Goal: Task Accomplishment & Management: Use online tool/utility

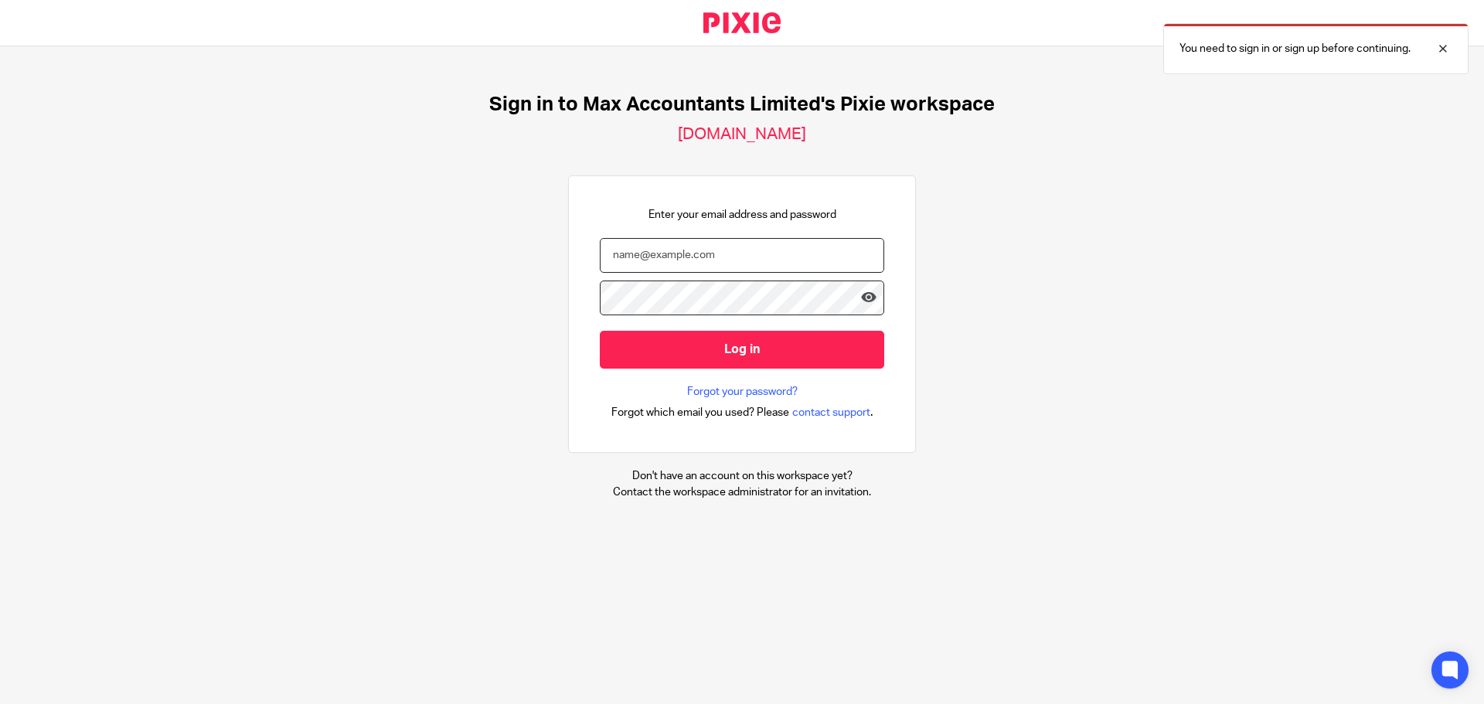
type input "[PERSON_NAME][EMAIL_ADDRESS][DOMAIN_NAME]"
click at [737, 245] on input "tom@maxaccountants.co.uk" at bounding box center [742, 255] width 284 height 35
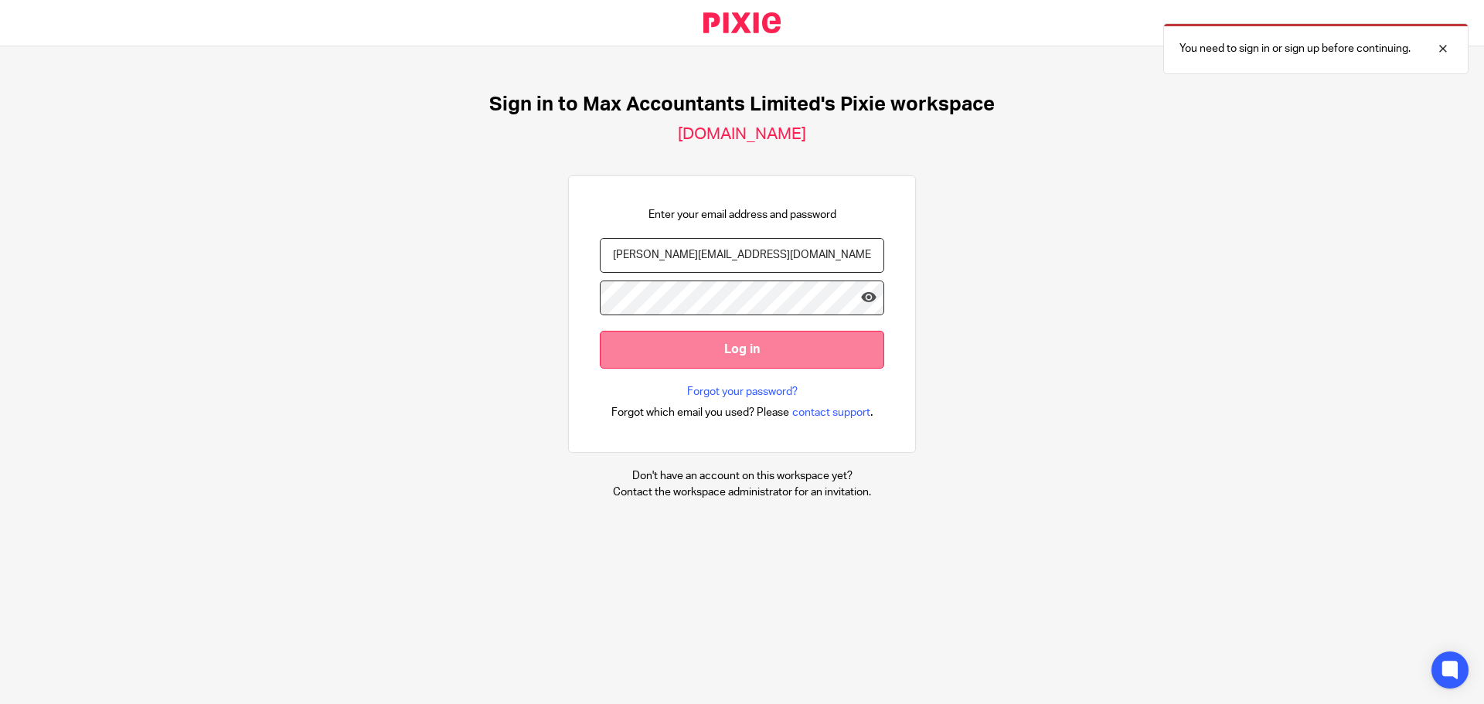
click at [752, 345] on input "Log in" at bounding box center [742, 350] width 284 height 38
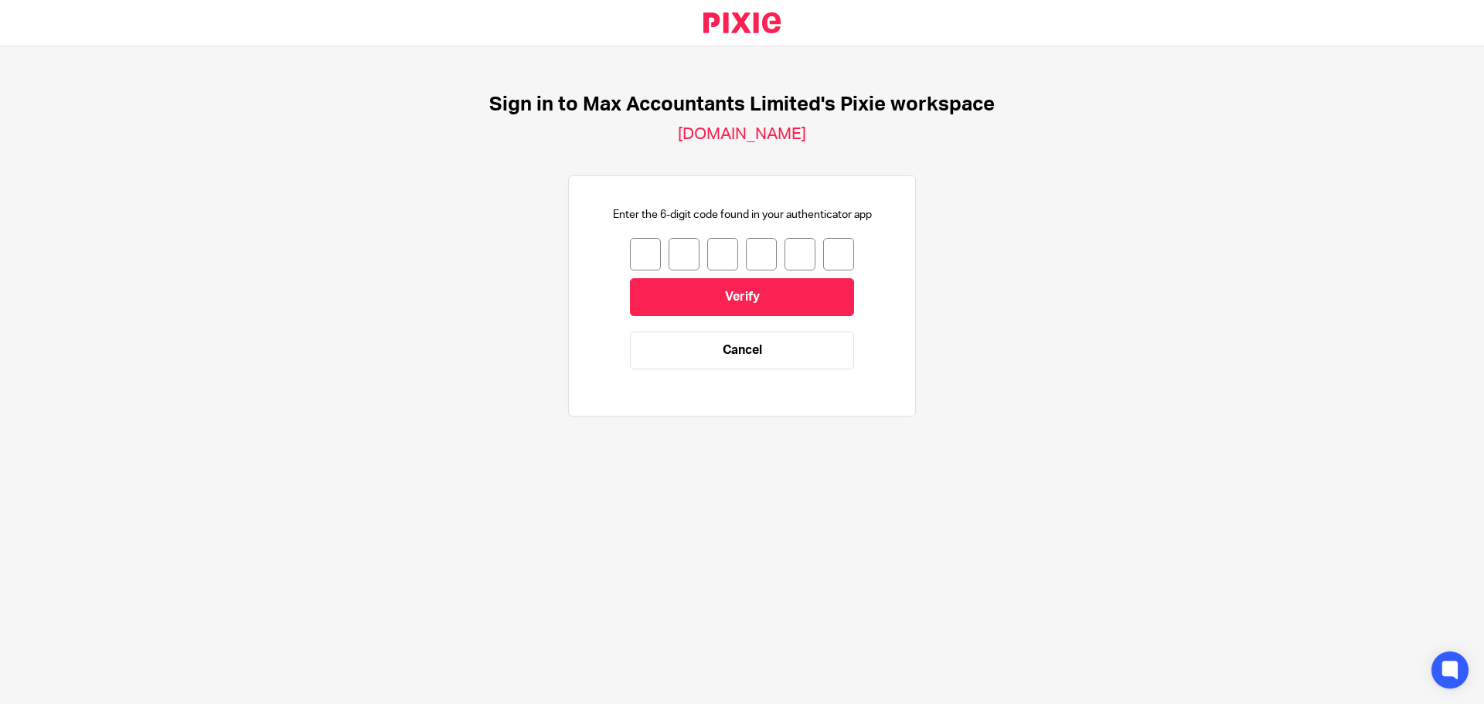
click at [630, 267] on input "number" at bounding box center [645, 254] width 31 height 32
type input "2"
type input "3"
type input "0"
type input "6"
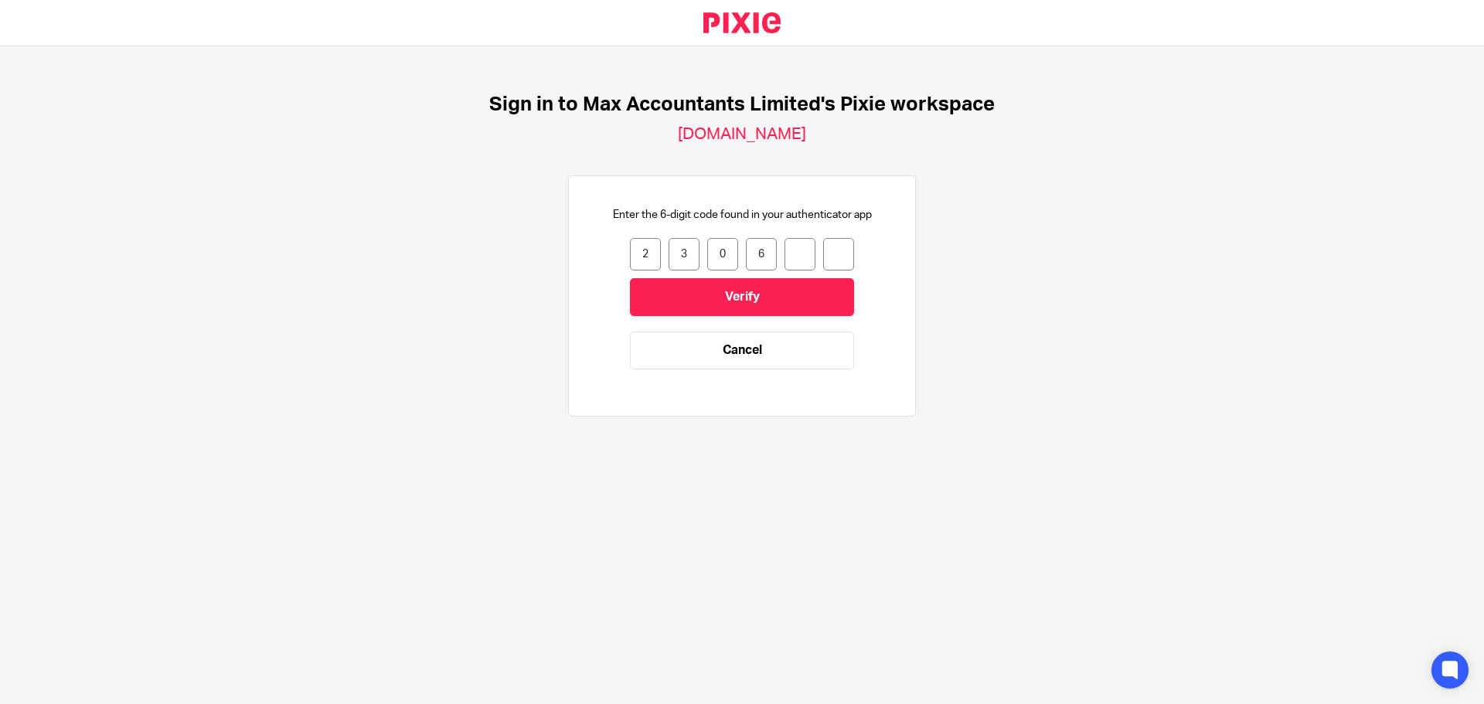
type input "2"
type input "4"
click at [754, 284] on input "Verify" at bounding box center [742, 297] width 224 height 38
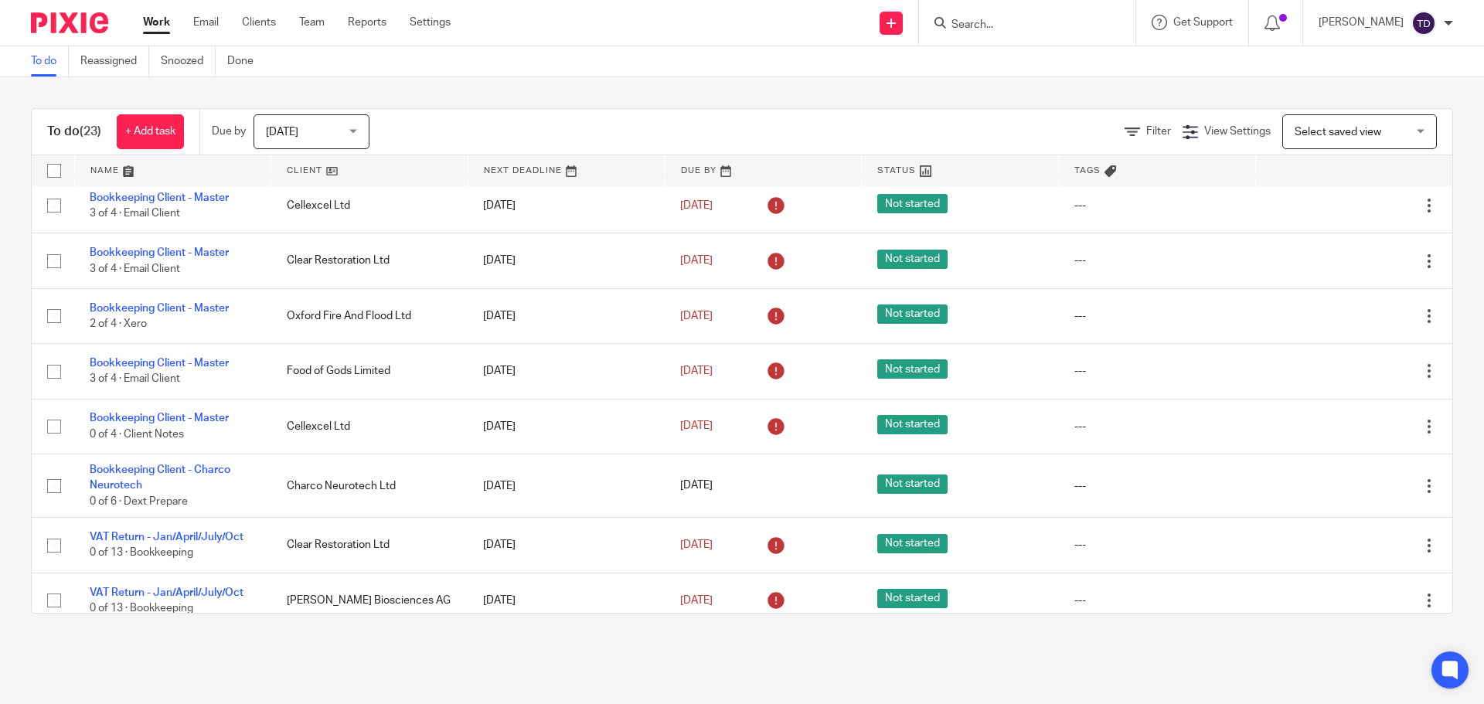
scroll to position [454, 0]
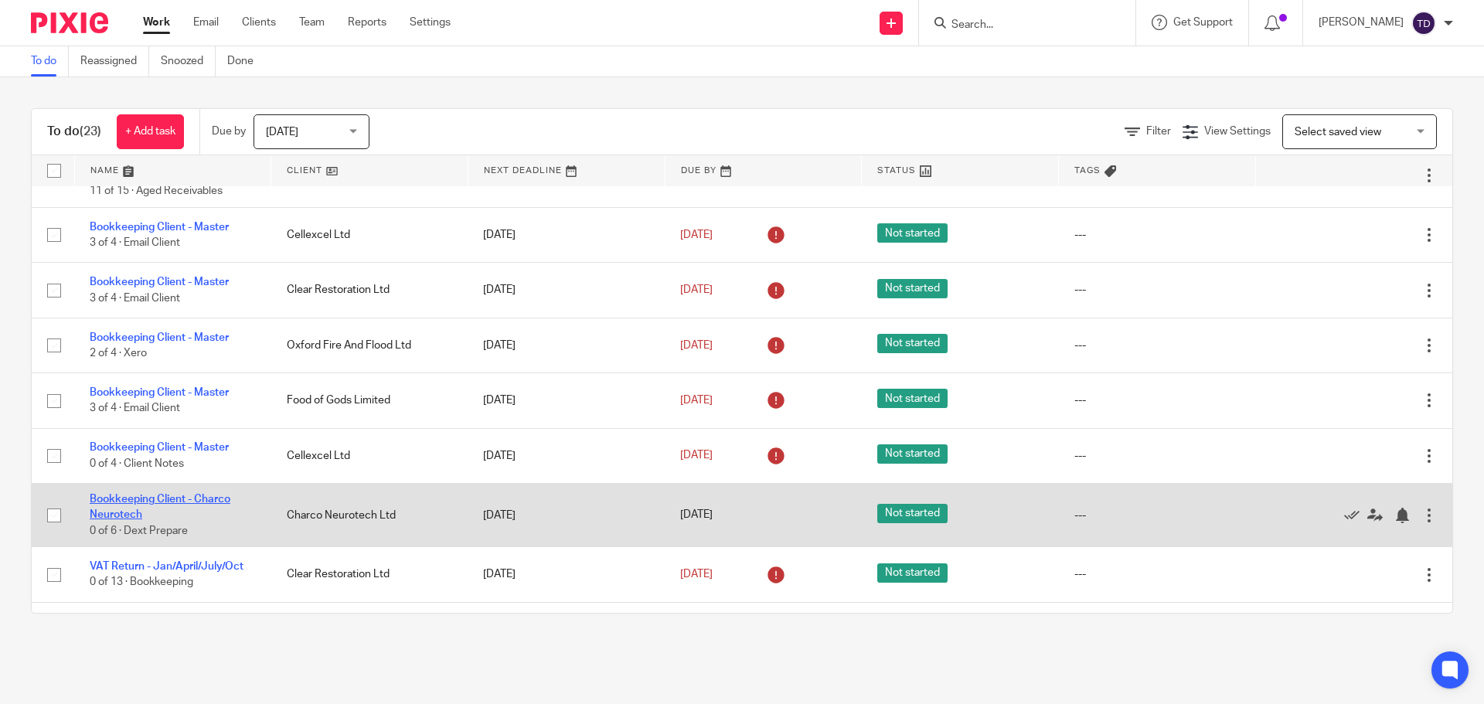
click at [170, 505] on link "Bookkeeping Client - Charco Neurotech" at bounding box center [160, 507] width 141 height 26
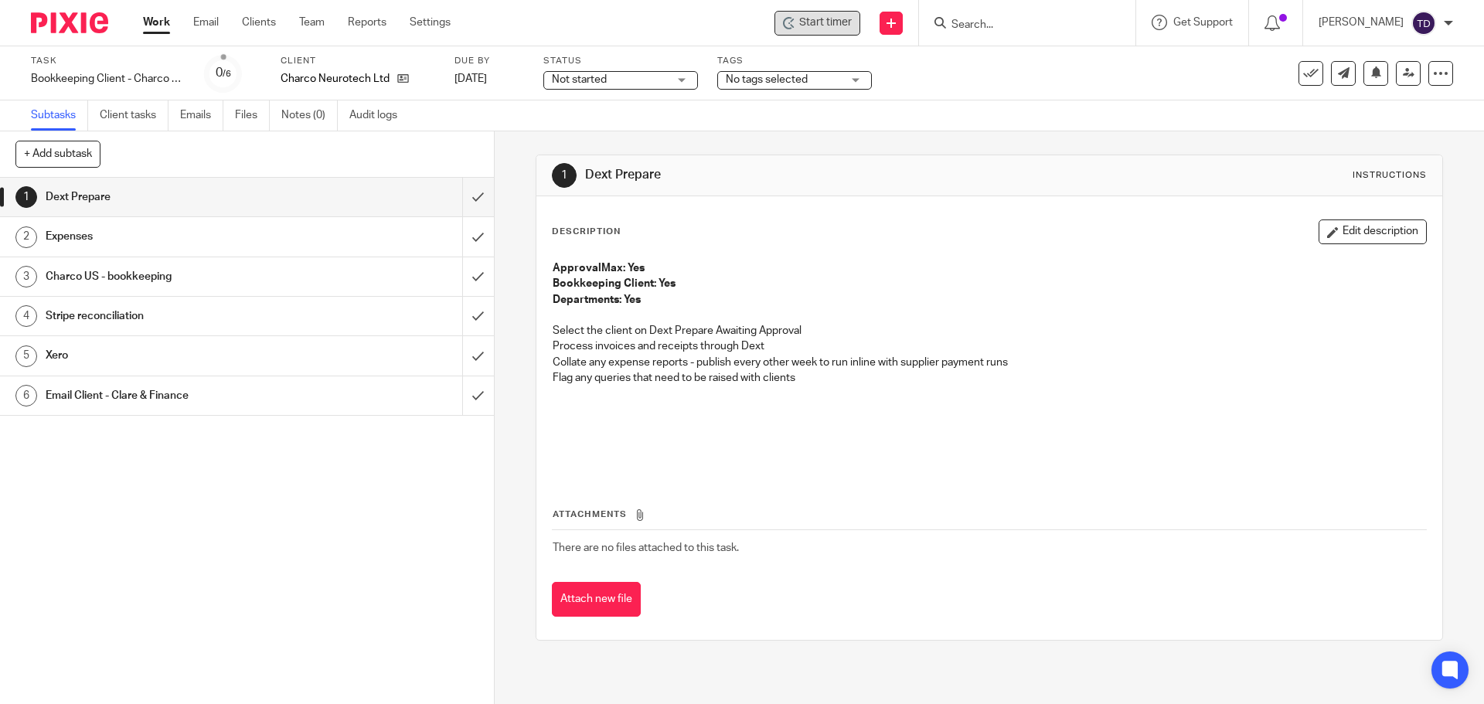
click at [852, 19] on span "Start timer" at bounding box center [825, 23] width 53 height 16
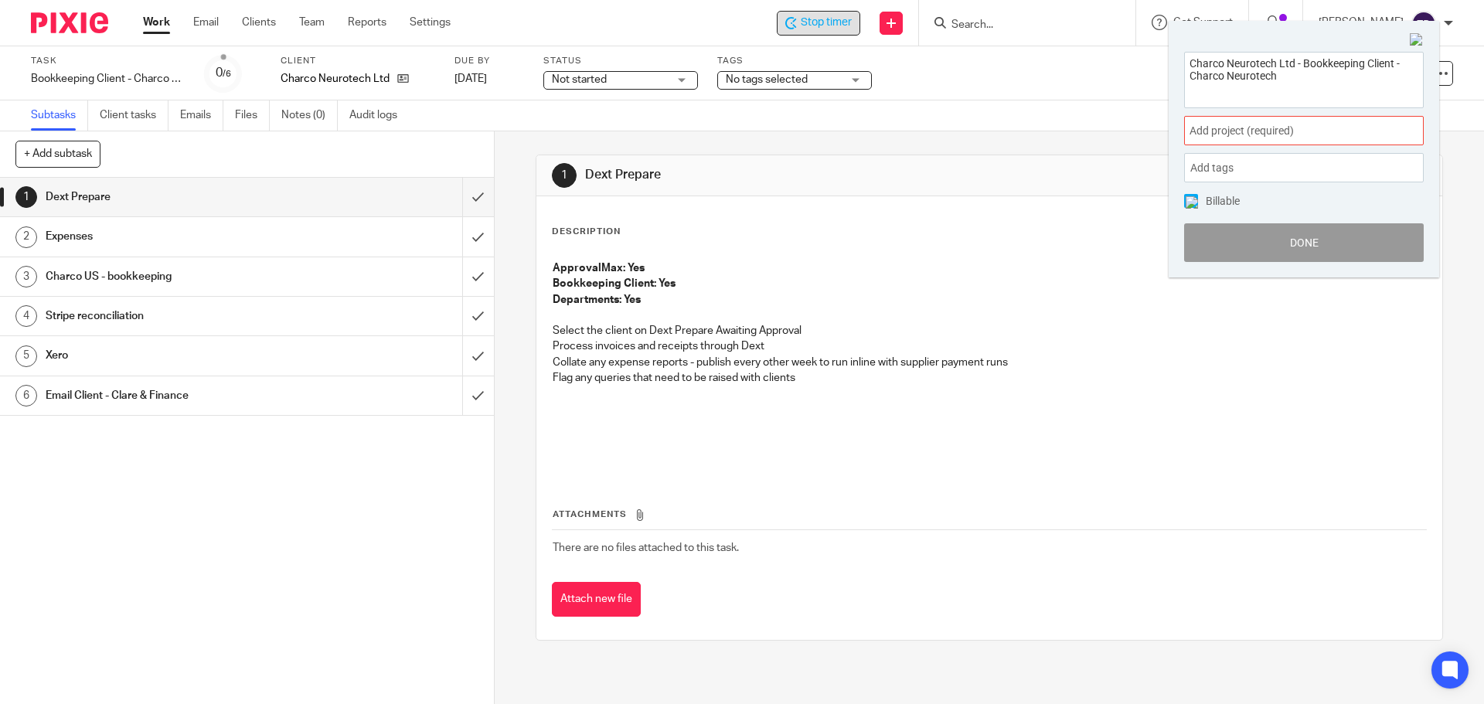
click at [1322, 147] on div "Charco Neurotech Ltd - Bookkeeping Client - Charco Neurotech Add project (requi…" at bounding box center [1304, 156] width 271 height 241
click at [1317, 133] on span "Add project (required) :" at bounding box center [1287, 131] width 195 height 16
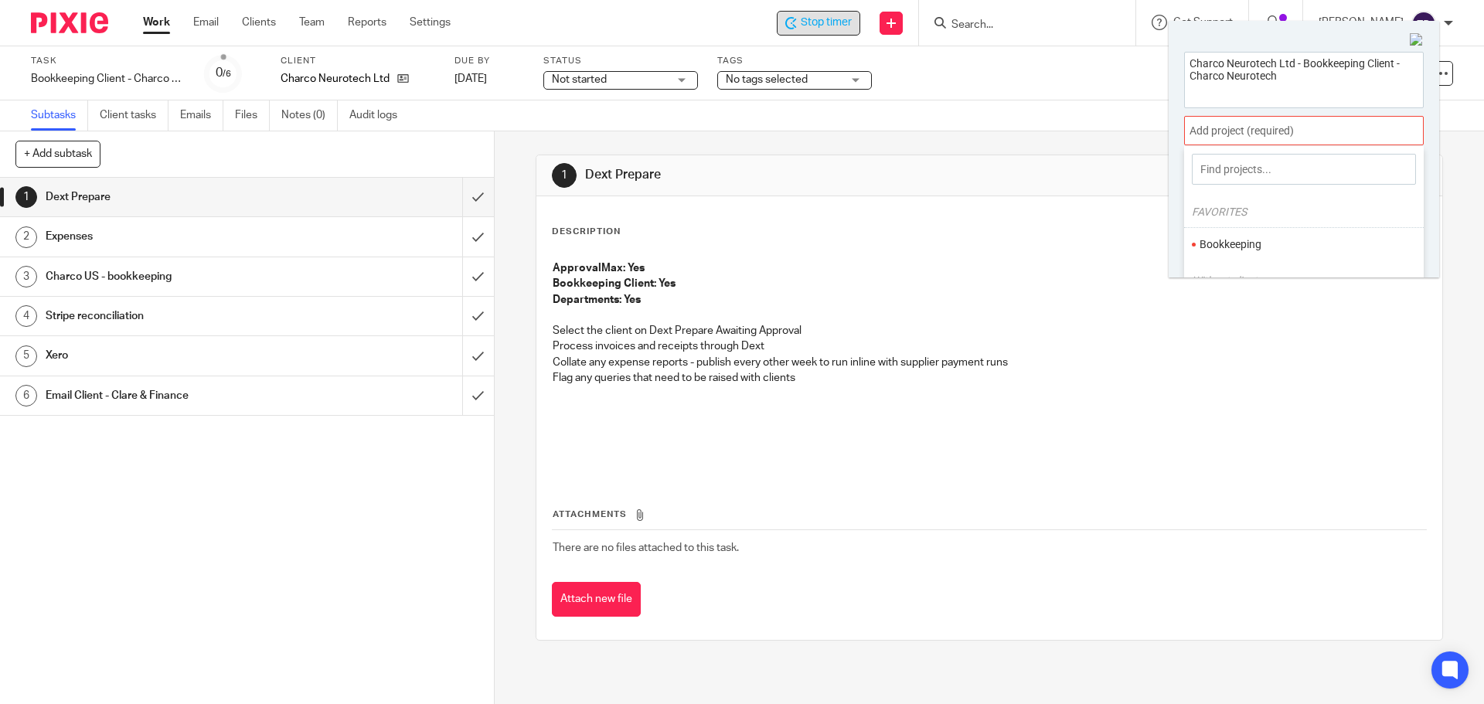
click at [1268, 241] on li "Bookkeeping" at bounding box center [1301, 245] width 202 height 16
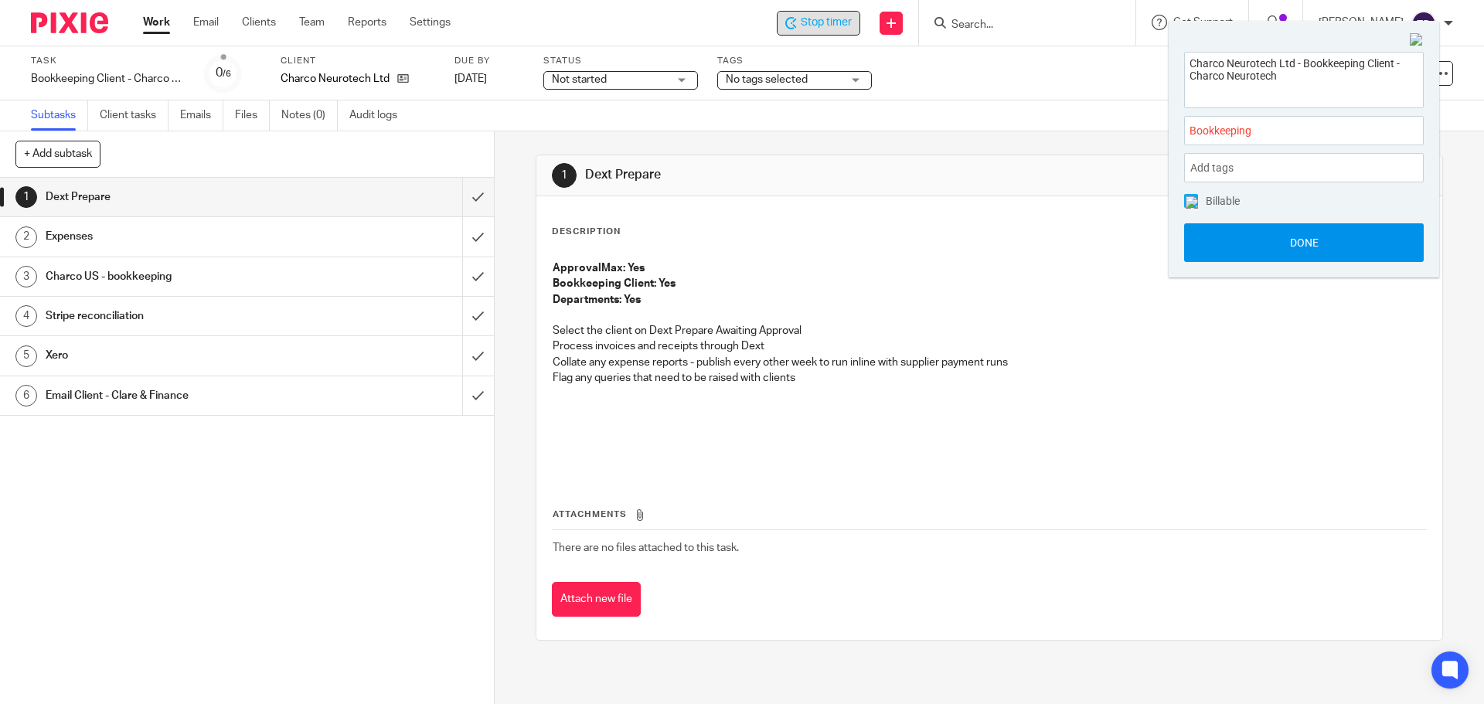
click at [1266, 244] on button "Done" at bounding box center [1304, 242] width 240 height 39
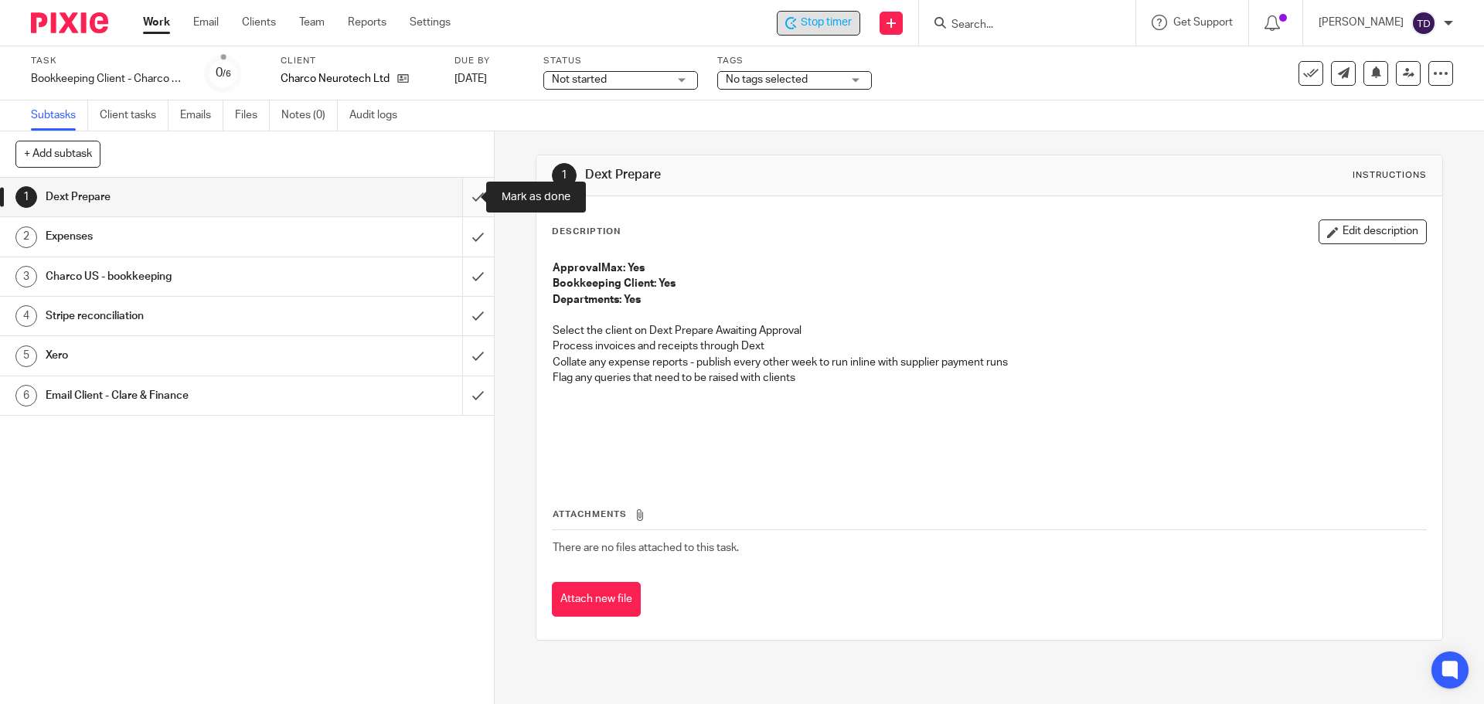
click at [463, 203] on input "submit" at bounding box center [247, 197] width 494 height 39
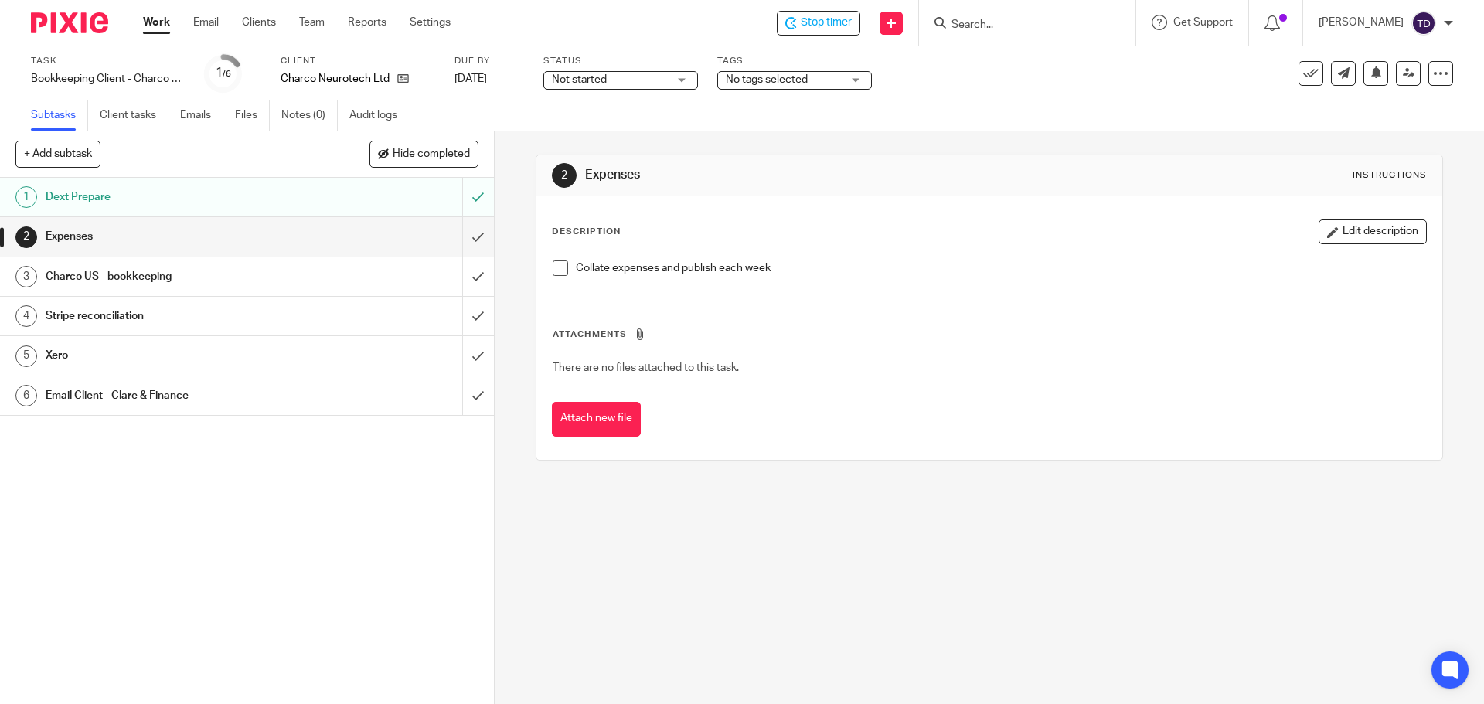
click at [558, 272] on span at bounding box center [560, 268] width 15 height 15
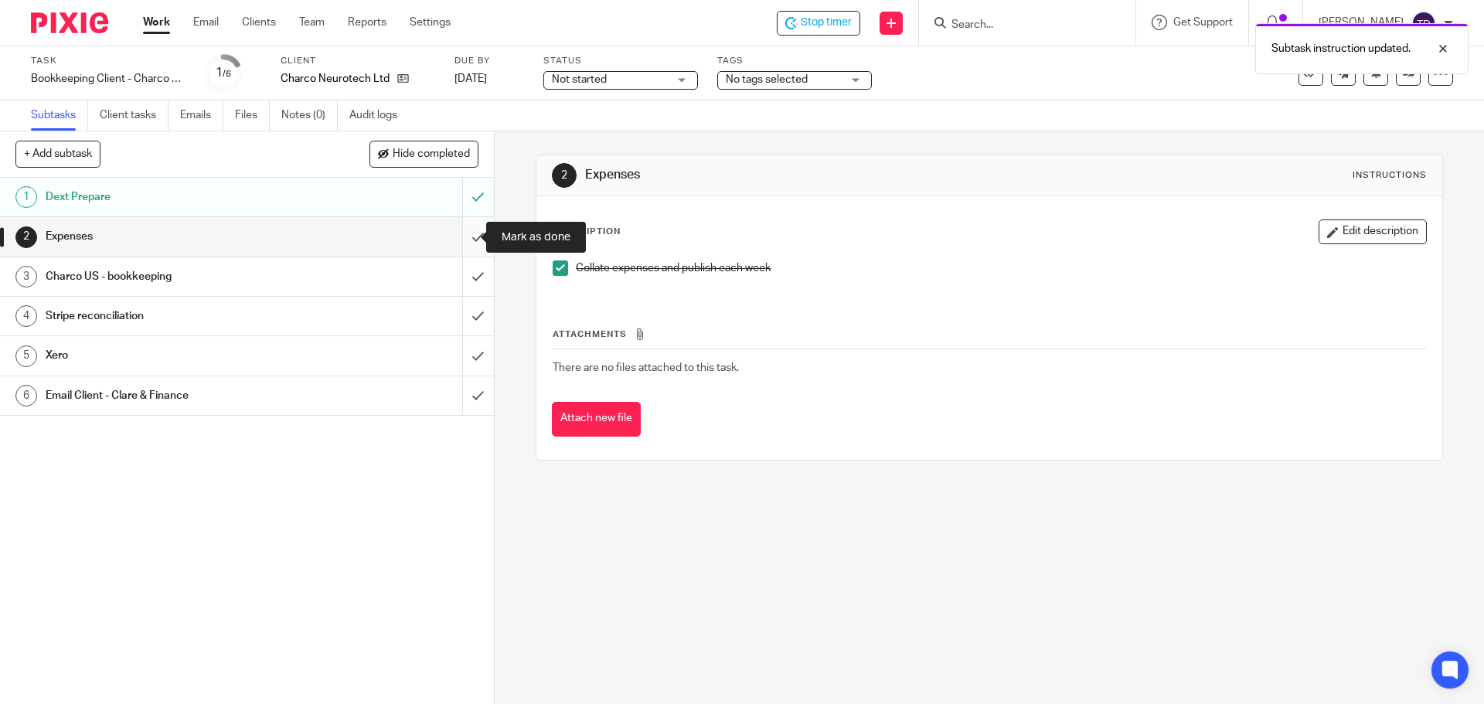
click at [465, 240] on input "submit" at bounding box center [247, 236] width 494 height 39
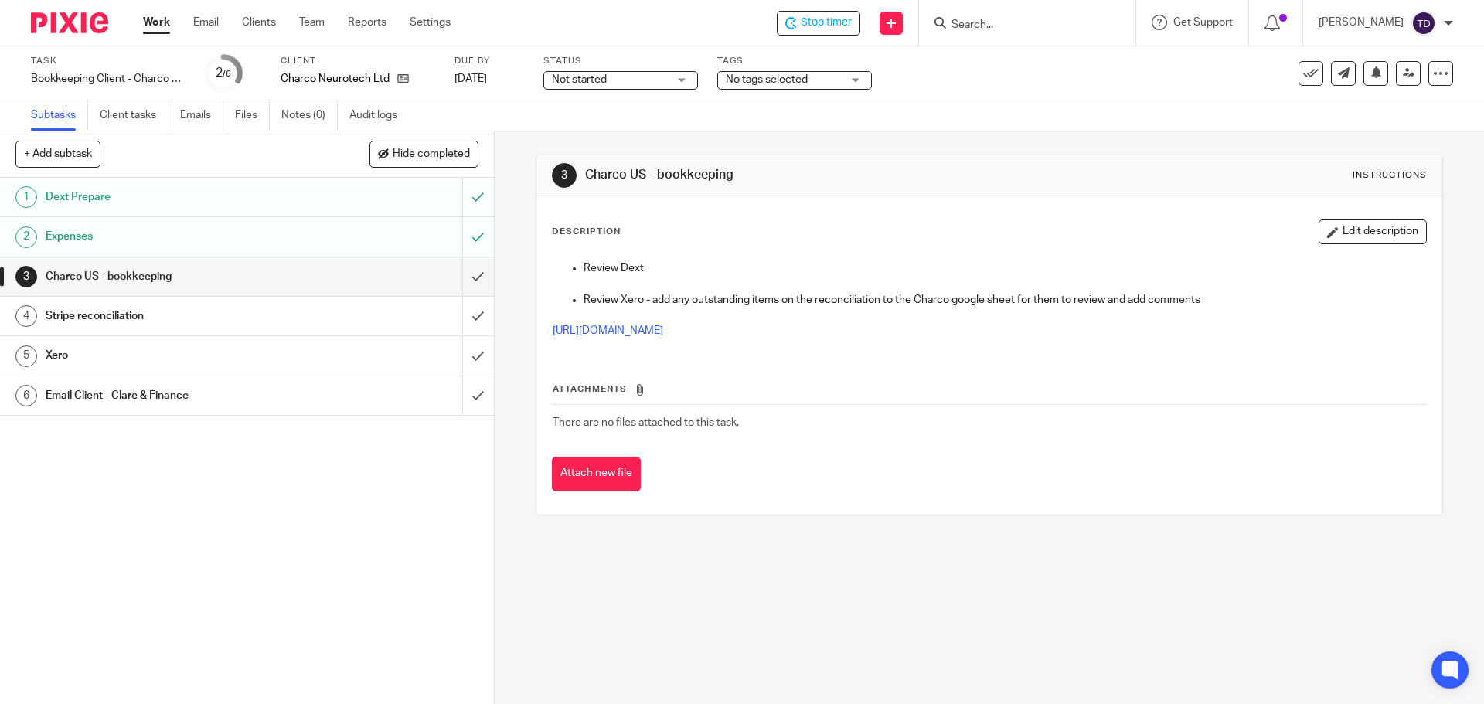
click at [361, 524] on div "1 Dext Prepare 2 Expenses 3 Charco US - bookkeeping 4 Stripe reconciliation 5 X…" at bounding box center [247, 441] width 494 height 526
click at [459, 274] on input "submit" at bounding box center [247, 276] width 494 height 39
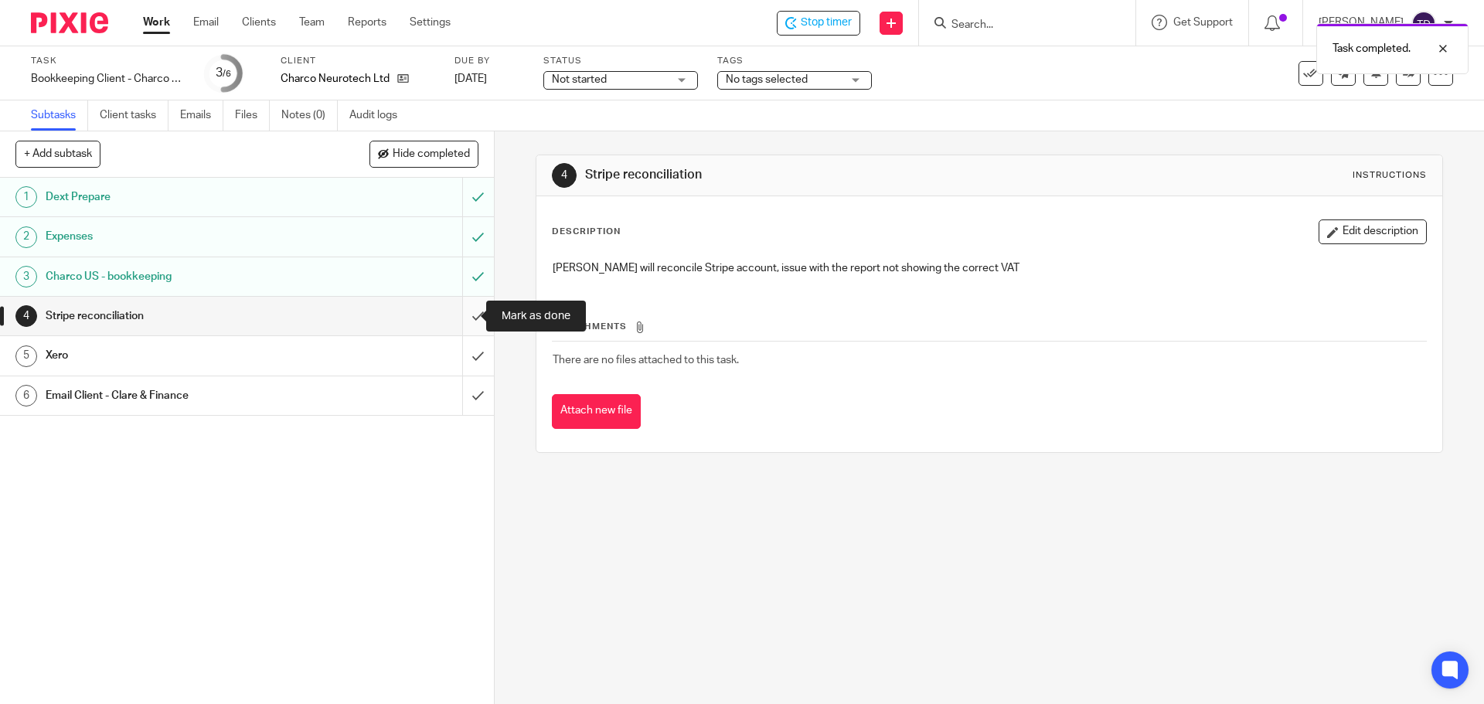
click at [451, 319] on input "submit" at bounding box center [247, 316] width 494 height 39
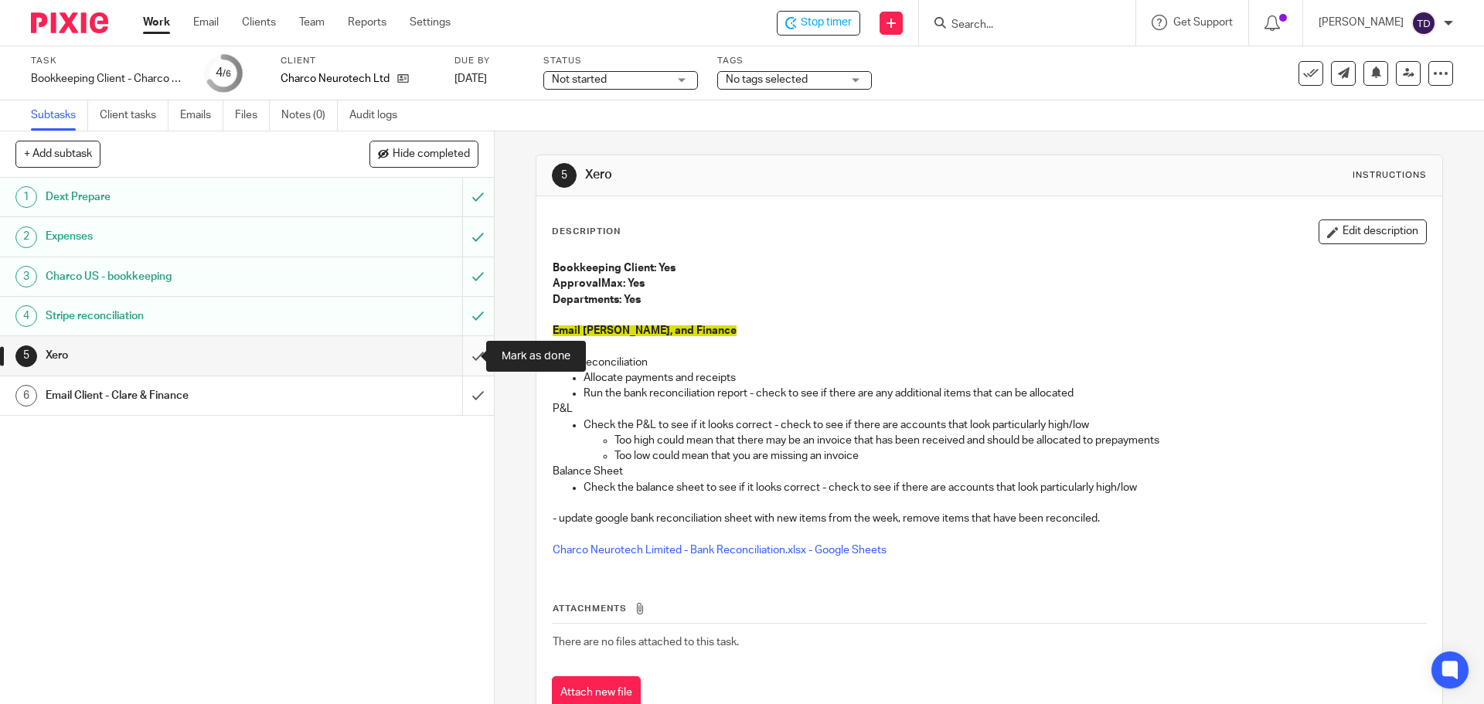
click at [468, 353] on input "submit" at bounding box center [247, 355] width 494 height 39
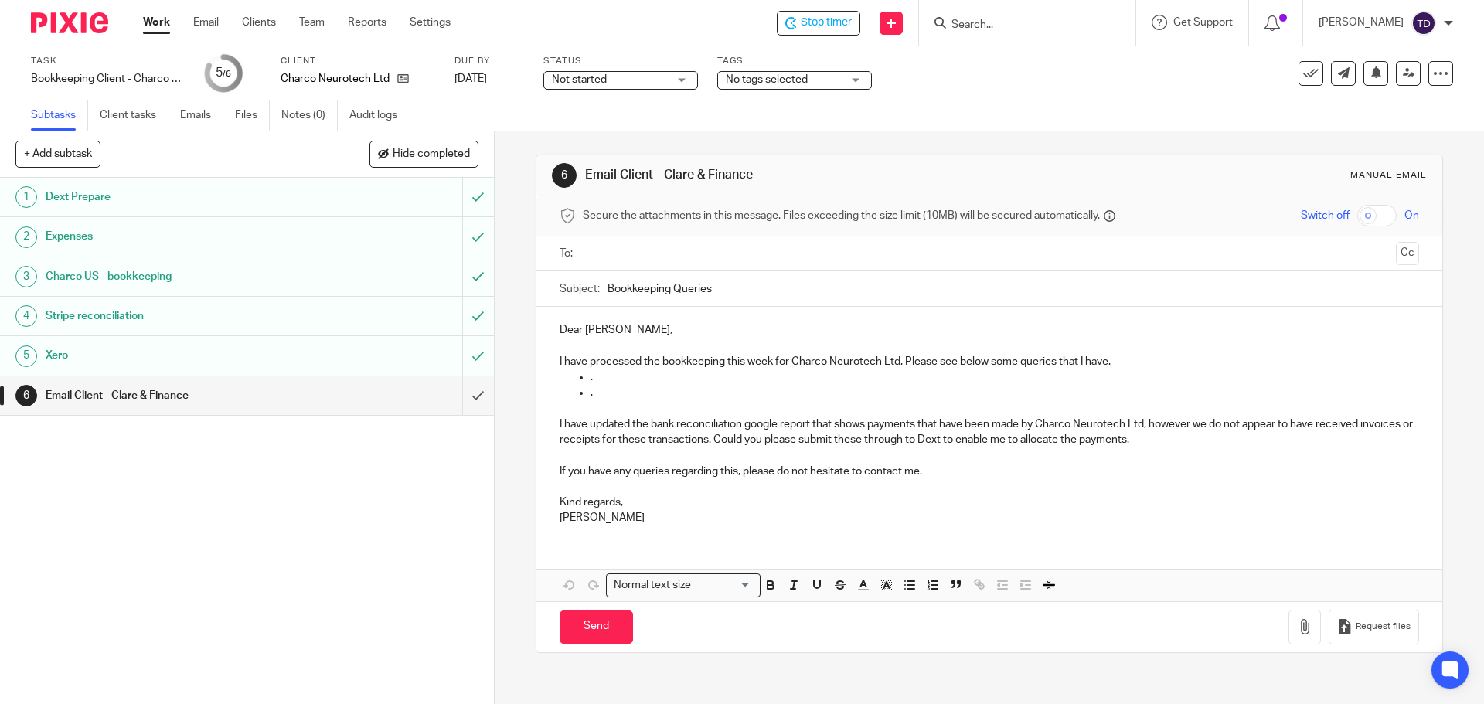
click at [464, 400] on input "submit" at bounding box center [247, 395] width 494 height 39
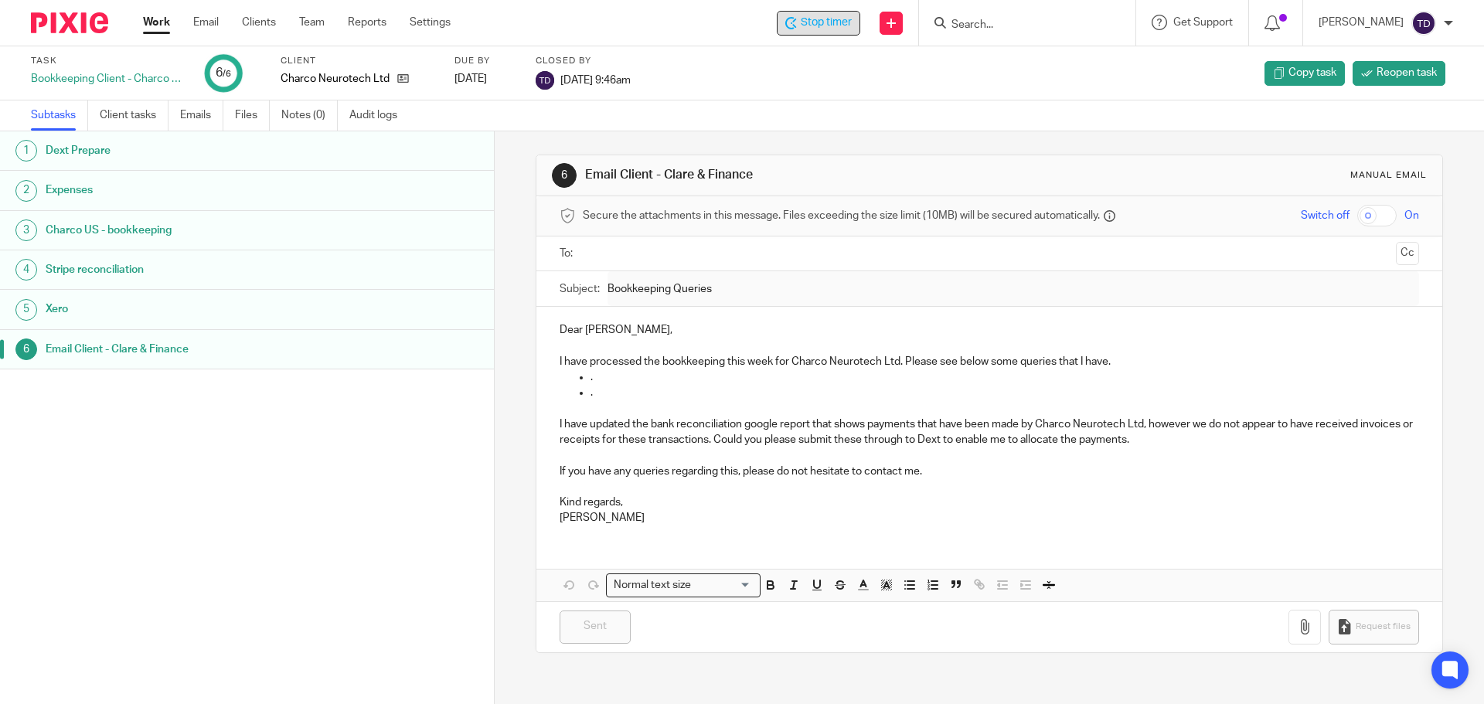
click at [830, 27] on span "Stop timer" at bounding box center [826, 23] width 51 height 16
